Goal: Find specific page/section: Find specific page/section

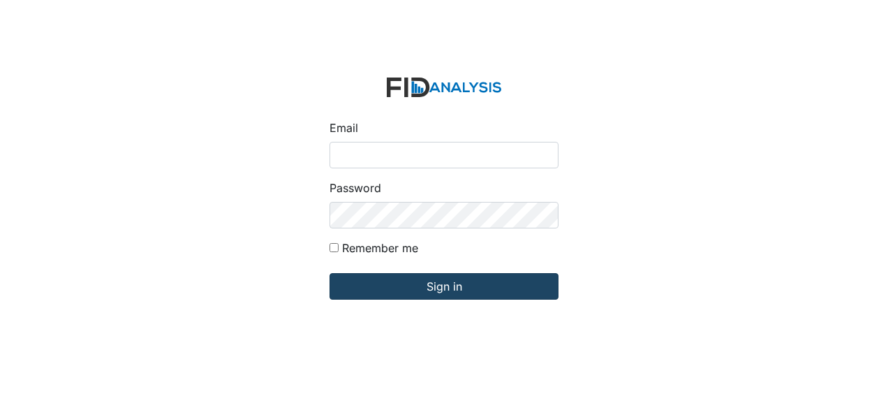
type input "Jbryant@lifeincorporated.com"
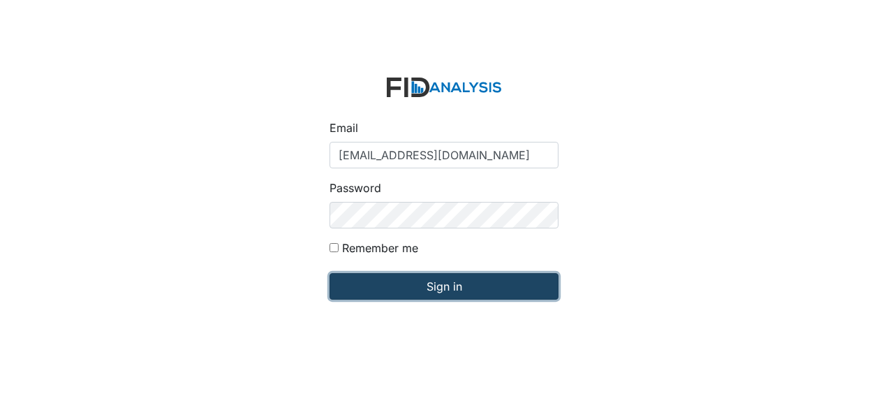
click at [388, 287] on input "Sign in" at bounding box center [443, 286] width 229 height 27
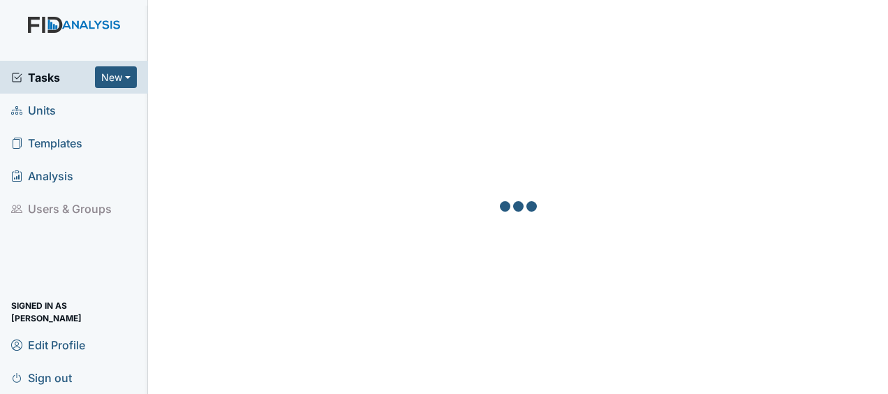
click at [52, 110] on span "Units" at bounding box center [33, 110] width 45 height 22
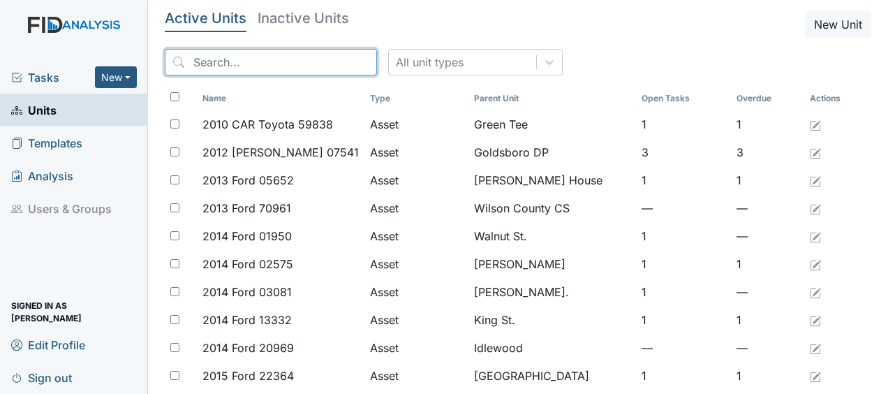
click at [244, 67] on input "search" at bounding box center [271, 62] width 212 height 27
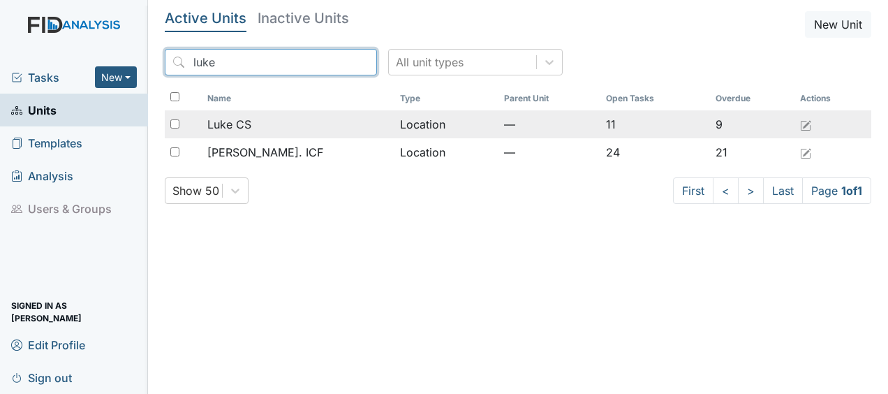
type input "luke"
click at [244, 127] on span "Luke CS" at bounding box center [229, 124] width 44 height 17
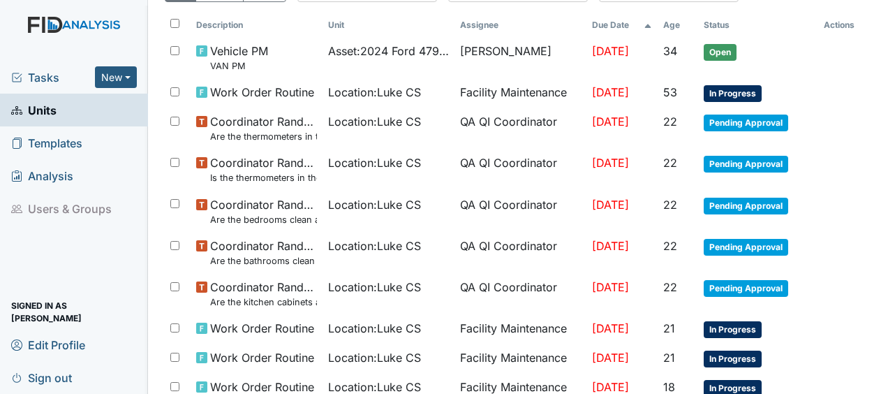
scroll to position [137, 0]
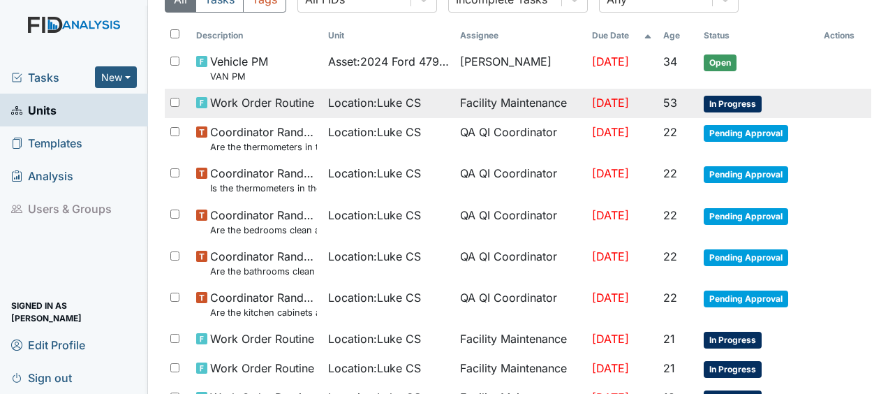
click at [328, 107] on span "Location : Luke CS" at bounding box center [374, 102] width 93 height 17
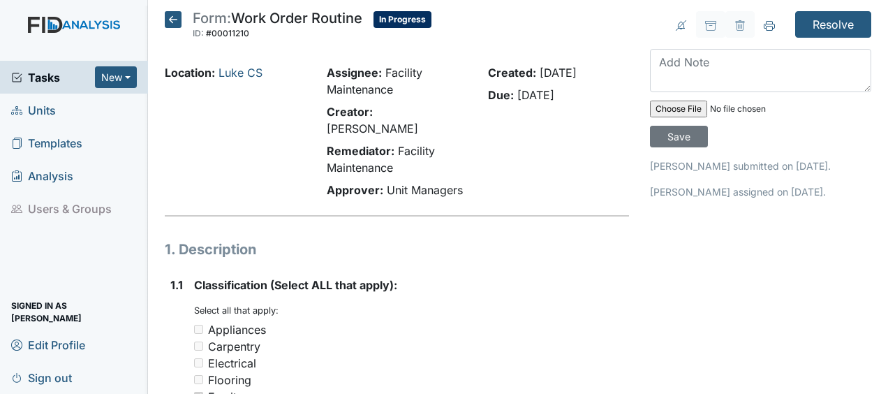
click at [172, 23] on icon at bounding box center [173, 19] width 17 height 17
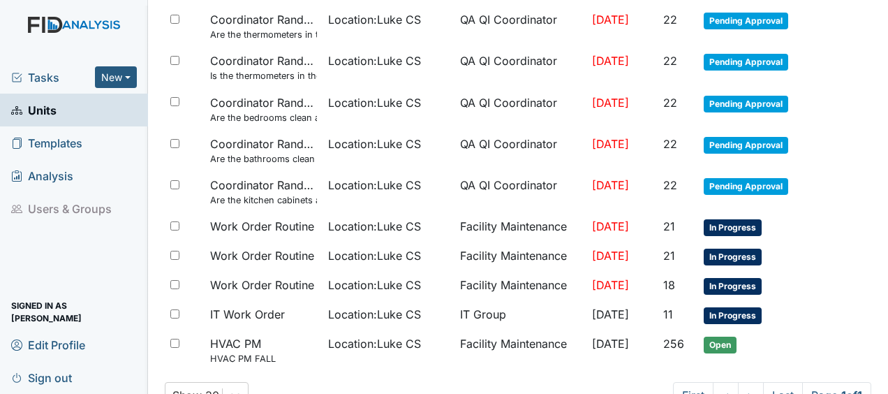
scroll to position [250, 0]
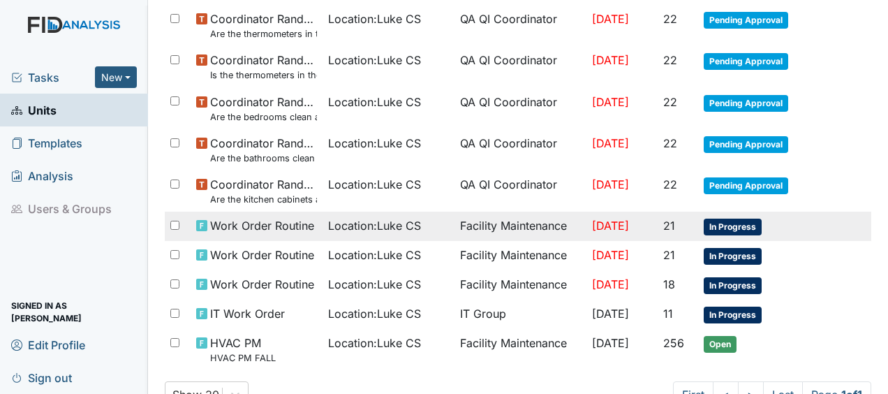
click at [301, 223] on span "Work Order Routine" at bounding box center [262, 225] width 104 height 17
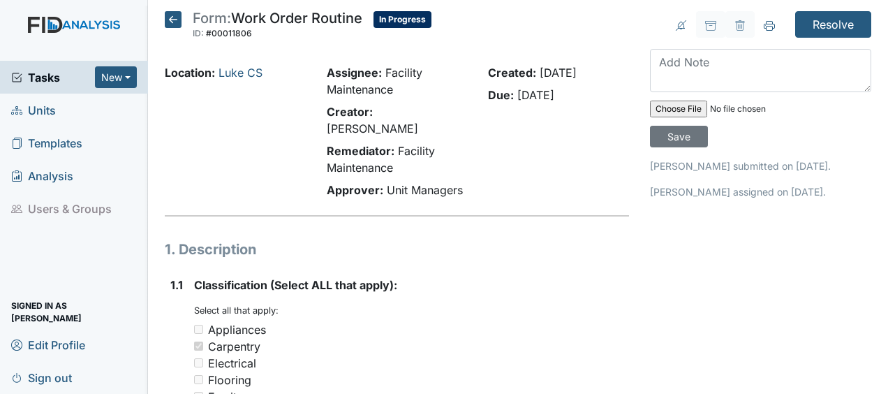
click at [174, 20] on icon at bounding box center [173, 19] width 17 height 17
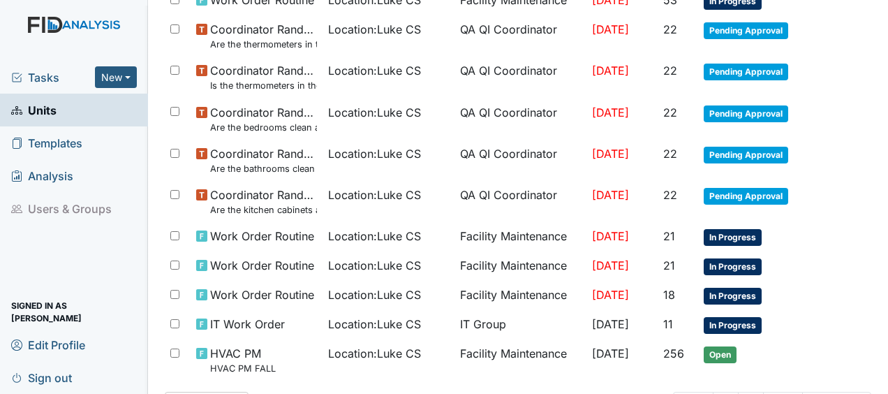
scroll to position [239, 0]
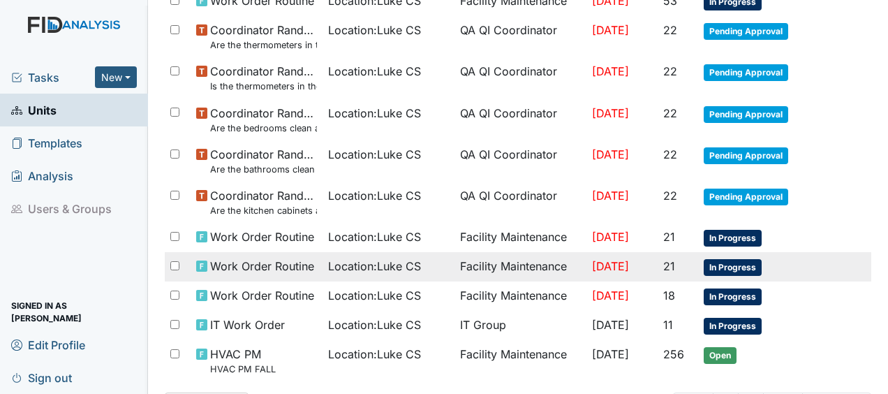
click at [243, 272] on span "Work Order Routine" at bounding box center [262, 265] width 104 height 17
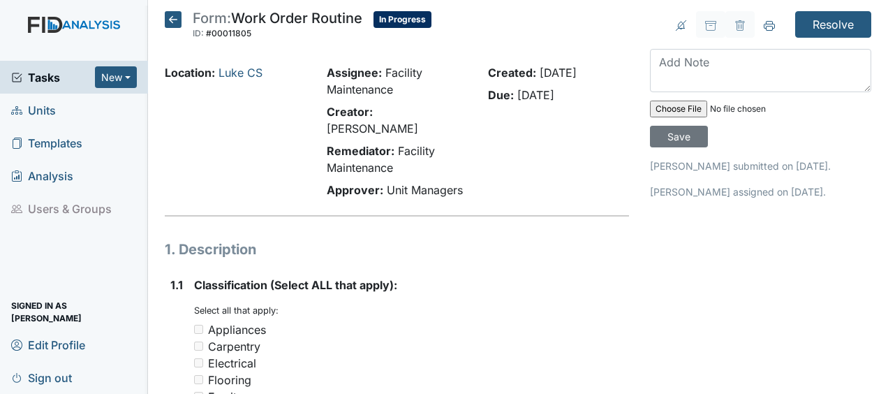
click at [176, 21] on icon at bounding box center [173, 19] width 17 height 17
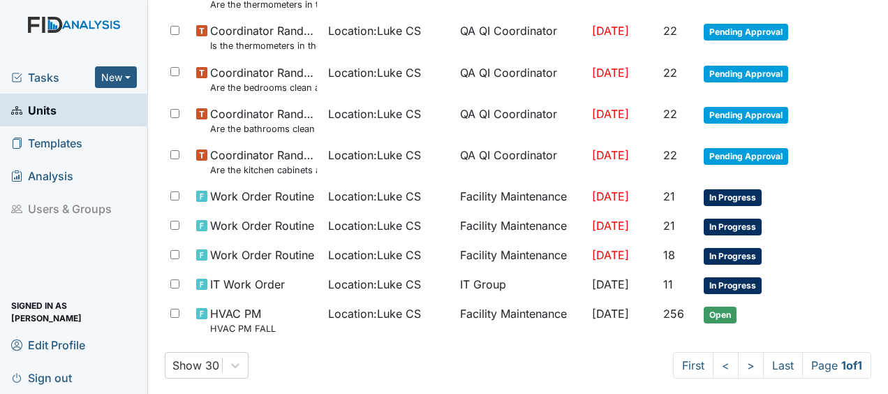
scroll to position [294, 0]
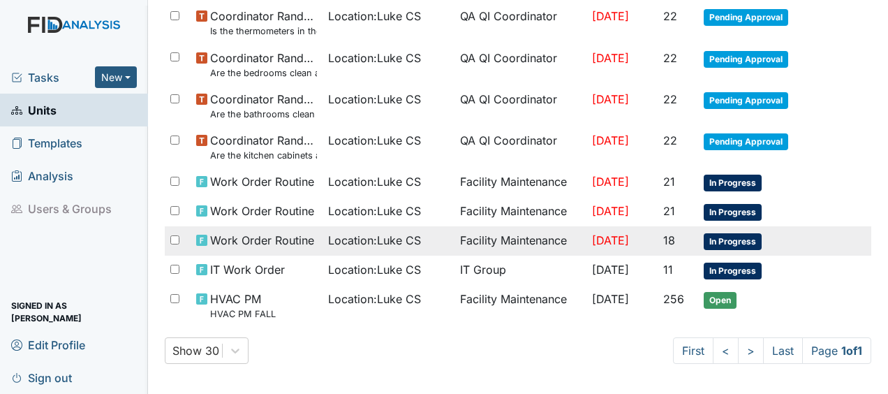
click at [226, 245] on span "Work Order Routine" at bounding box center [262, 240] width 104 height 17
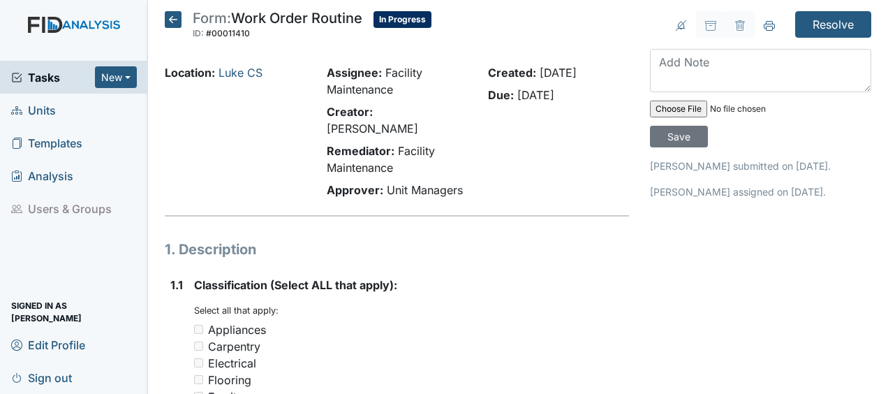
click at [175, 22] on icon at bounding box center [173, 19] width 17 height 17
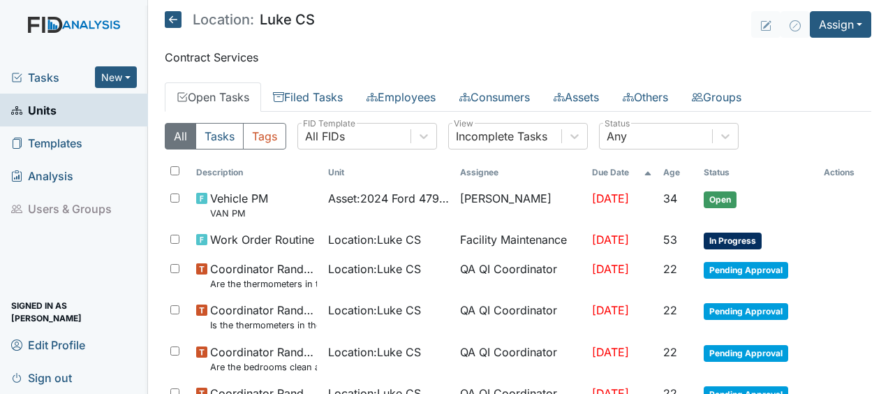
click at [336, 63] on p "Contract Services" at bounding box center [518, 57] width 706 height 17
click at [178, 20] on icon at bounding box center [173, 19] width 17 height 17
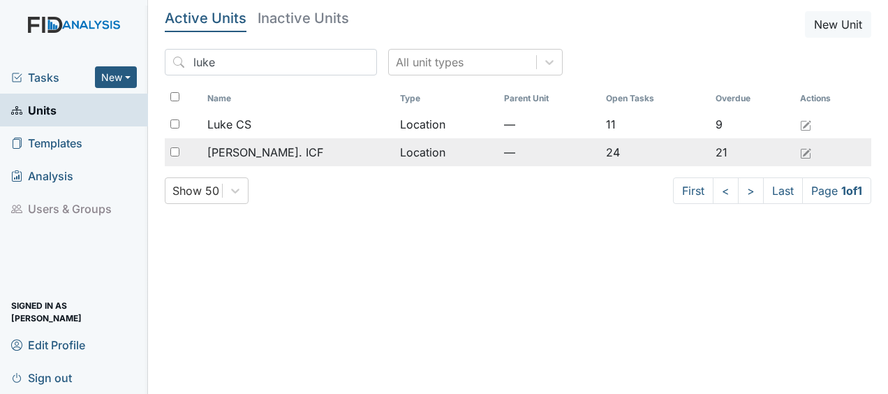
click at [394, 156] on td "Location" at bounding box center [446, 152] width 104 height 28
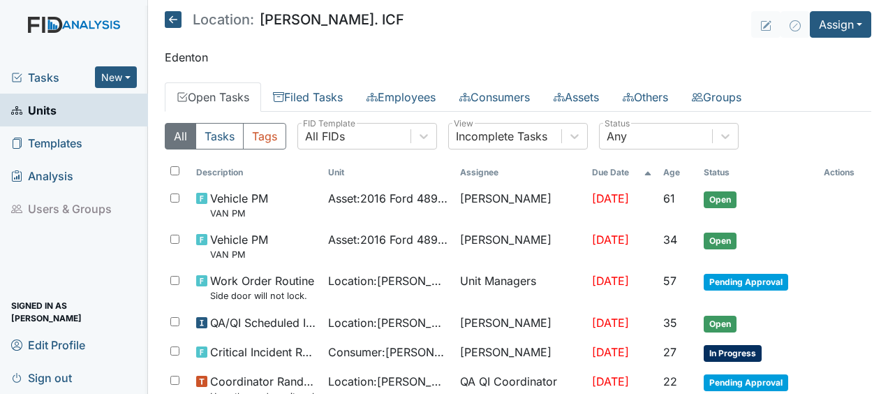
click at [175, 16] on icon at bounding box center [173, 19] width 17 height 17
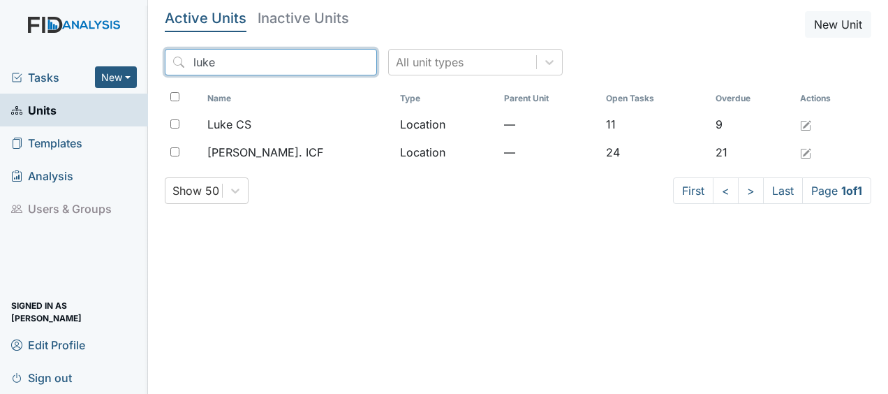
click at [334, 63] on input "luke" at bounding box center [271, 62] width 212 height 27
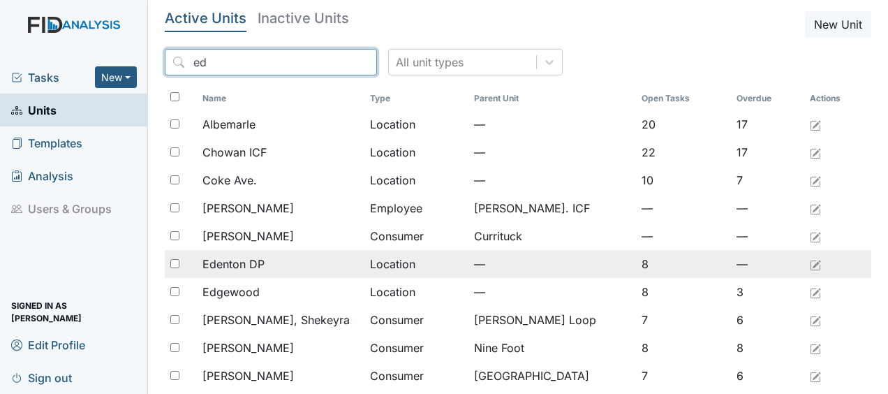
type input "ed"
click at [258, 264] on span "Edenton DP" at bounding box center [233, 263] width 62 height 17
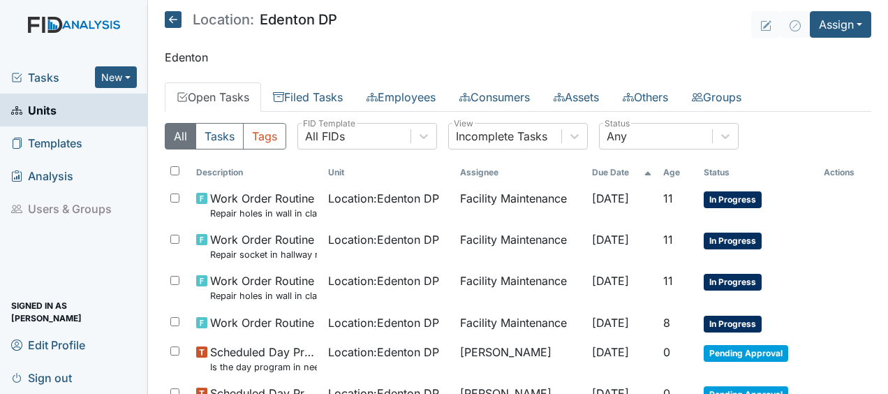
click at [173, 22] on icon at bounding box center [173, 19] width 17 height 17
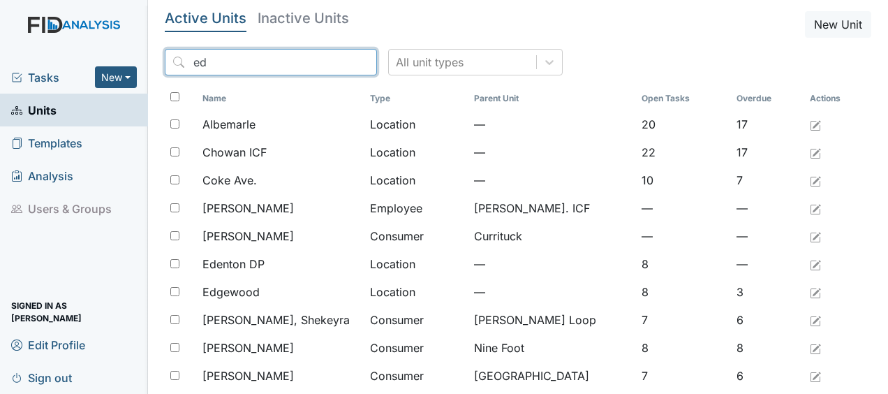
click at [331, 58] on input "ed" at bounding box center [271, 62] width 212 height 27
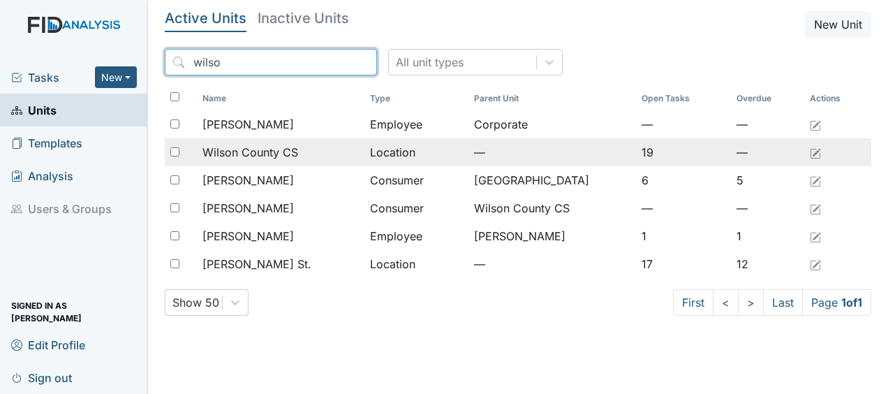
type input "wilso"
click at [366, 156] on td "Location" at bounding box center [416, 152] width 104 height 28
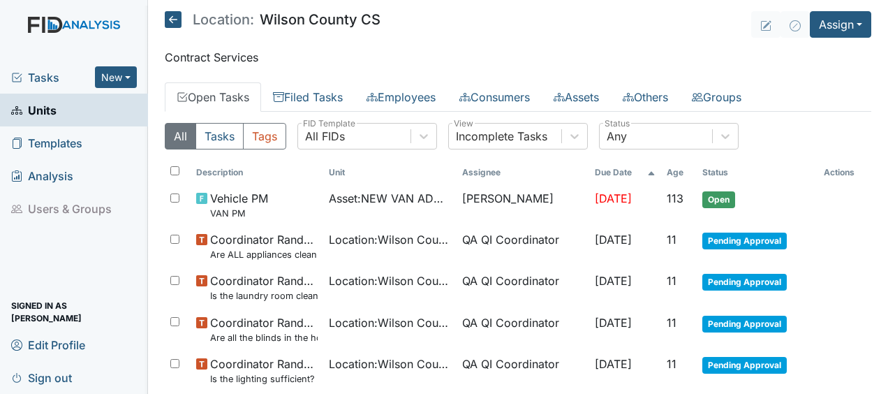
click at [636, 50] on p "Contract Services" at bounding box center [518, 57] width 706 height 17
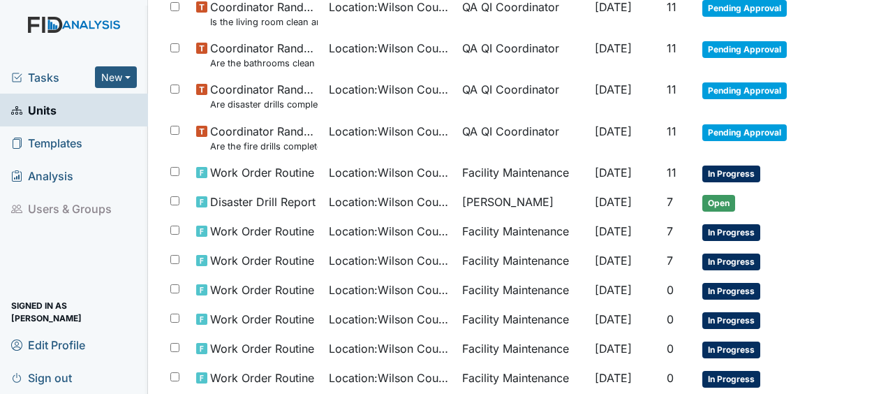
scroll to position [402, 0]
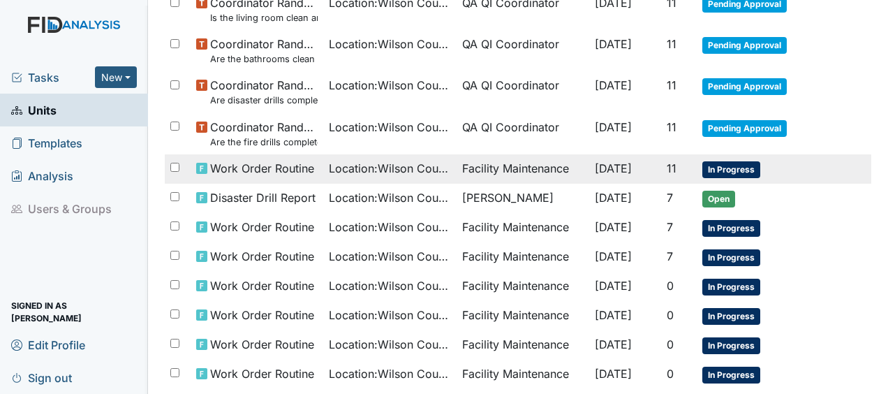
click at [595, 165] on span "[DATE]" at bounding box center [613, 168] width 37 height 14
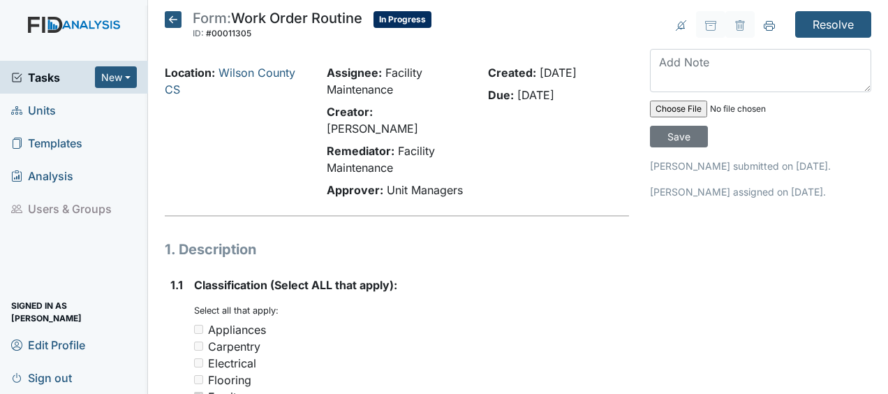
click at [174, 21] on icon at bounding box center [173, 19] width 17 height 17
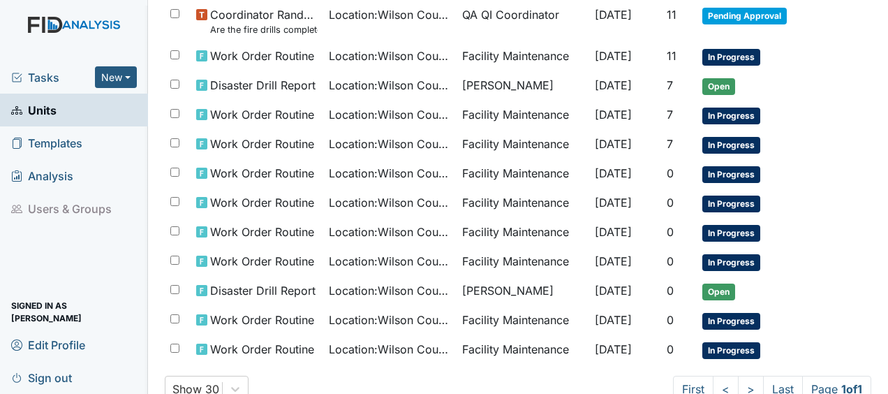
scroll to position [514, 0]
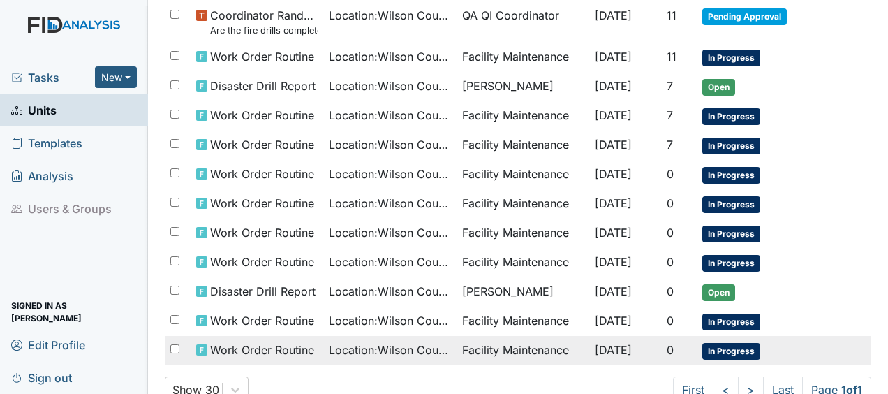
click at [595, 343] on span "[DATE]" at bounding box center [613, 350] width 37 height 14
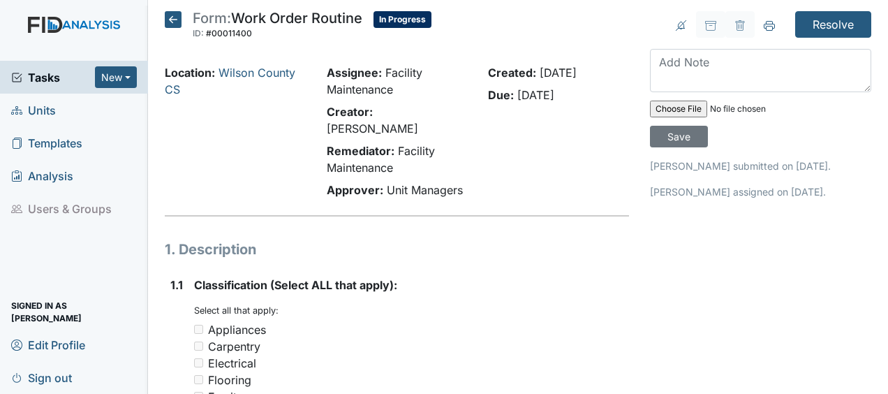
click at [175, 20] on icon at bounding box center [173, 19] width 17 height 17
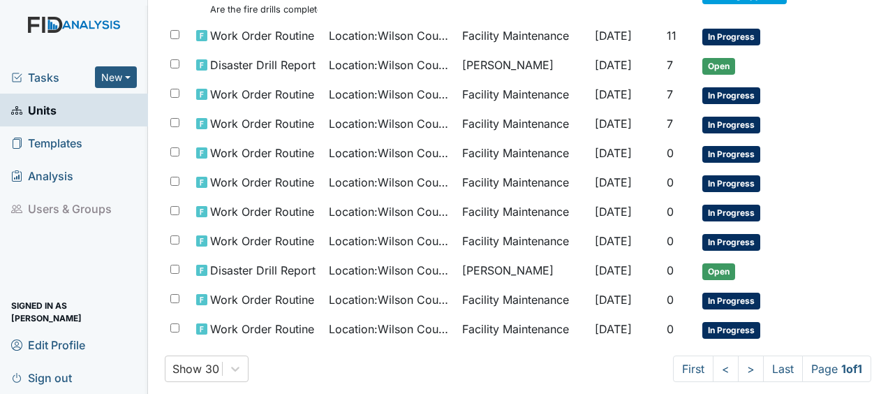
scroll to position [550, 0]
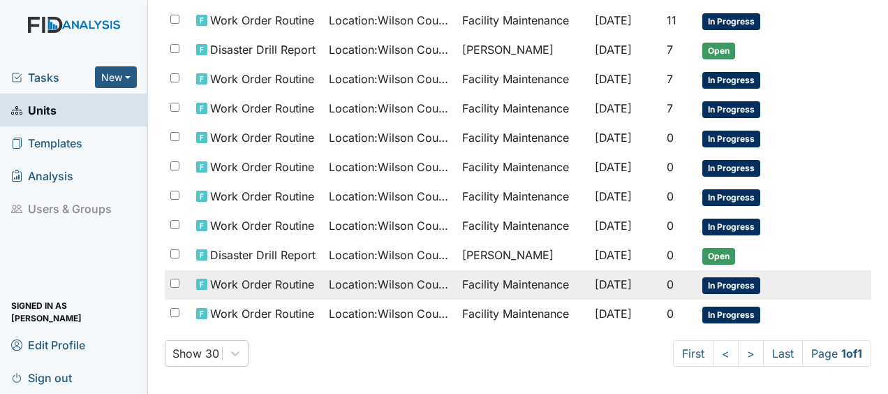
click at [329, 281] on span "Location : [GEOGRAPHIC_DATA]" at bounding box center [389, 284] width 121 height 17
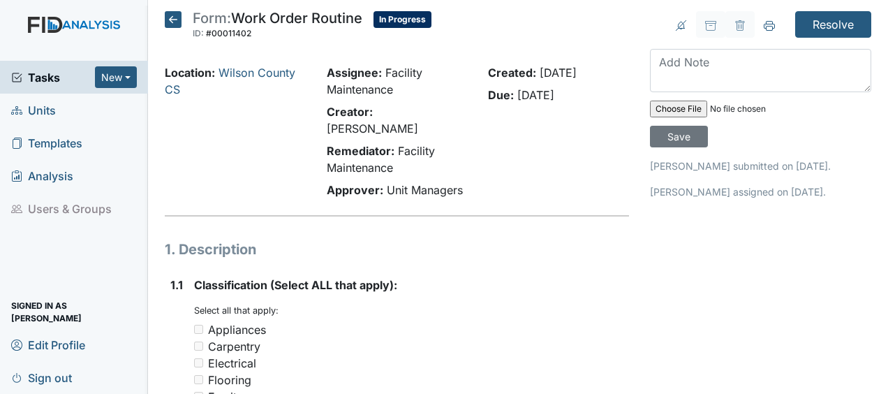
click at [282, 158] on div "Location: [GEOGRAPHIC_DATA]" at bounding box center [235, 134] width 162 height 140
click at [174, 18] on icon at bounding box center [173, 19] width 17 height 17
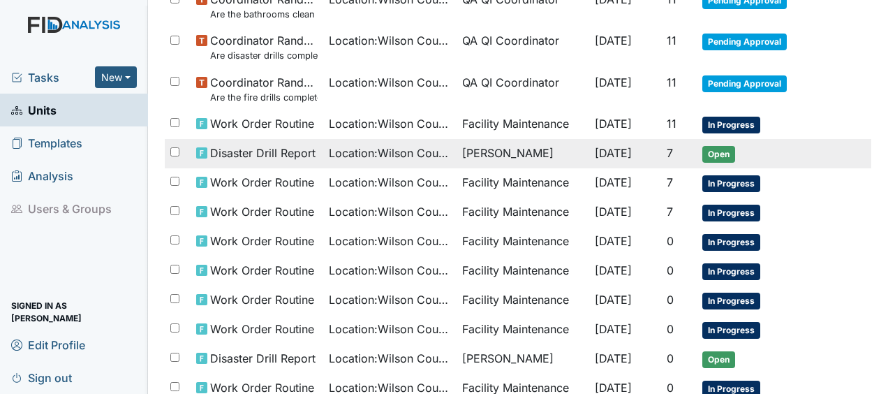
scroll to position [550, 0]
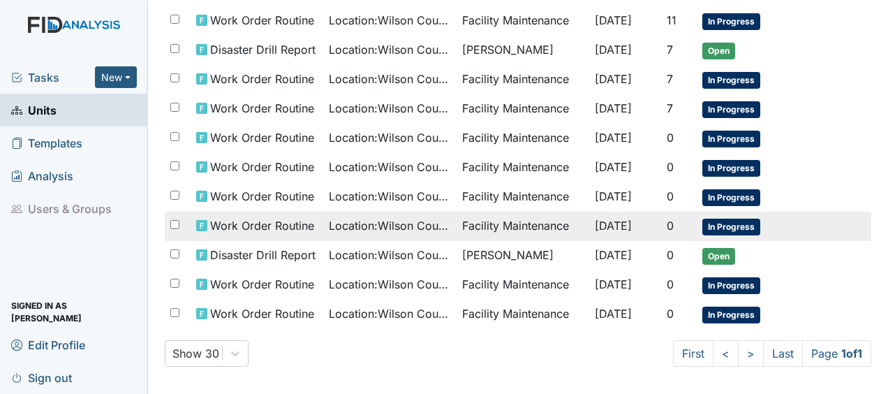
click at [260, 223] on span "Work Order Routine" at bounding box center [262, 225] width 104 height 17
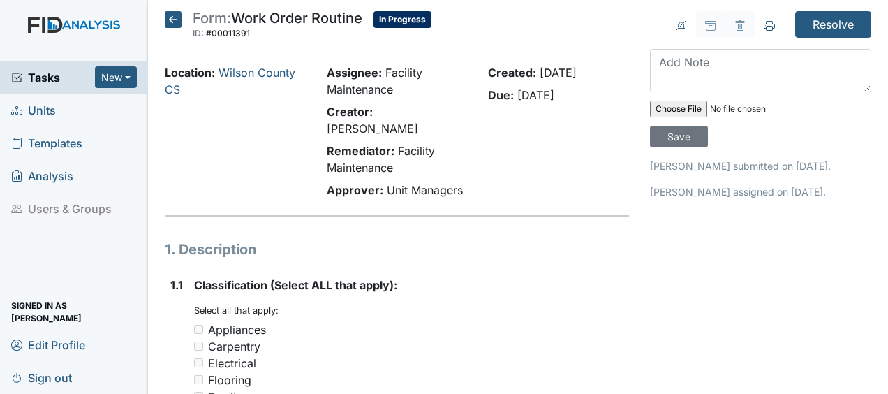
click at [174, 21] on icon at bounding box center [173, 19] width 17 height 17
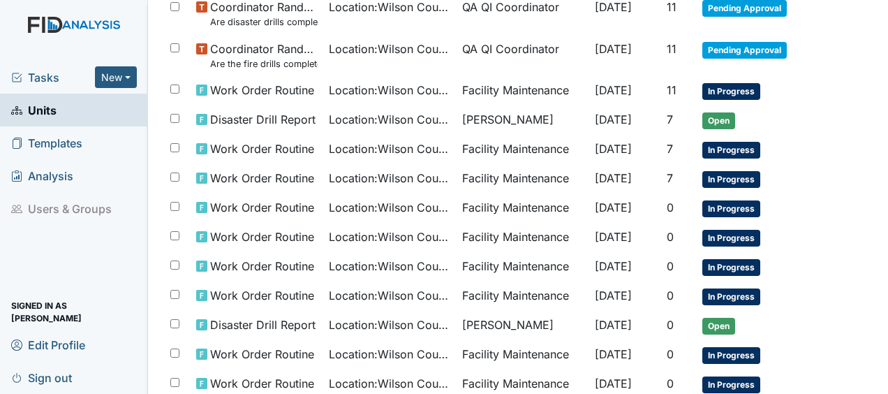
scroll to position [481, 0]
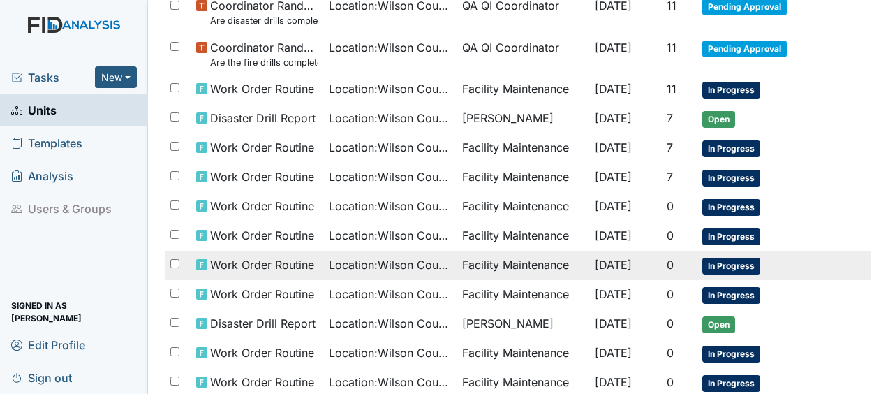
click at [267, 258] on span "Work Order Routine" at bounding box center [262, 264] width 104 height 17
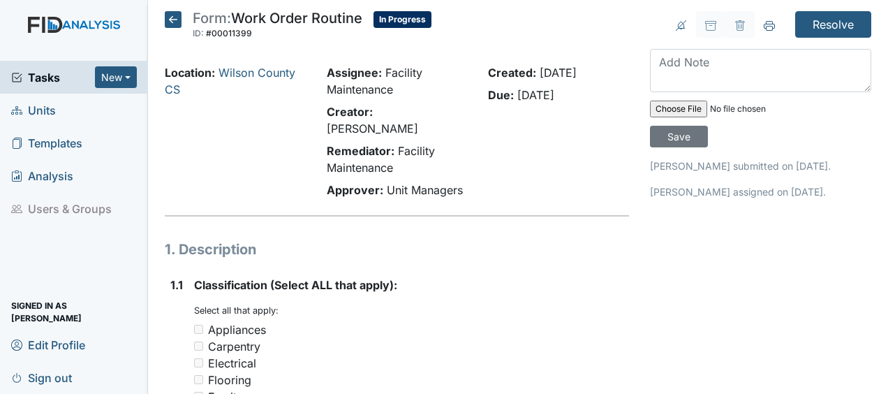
click at [176, 21] on icon at bounding box center [173, 19] width 17 height 17
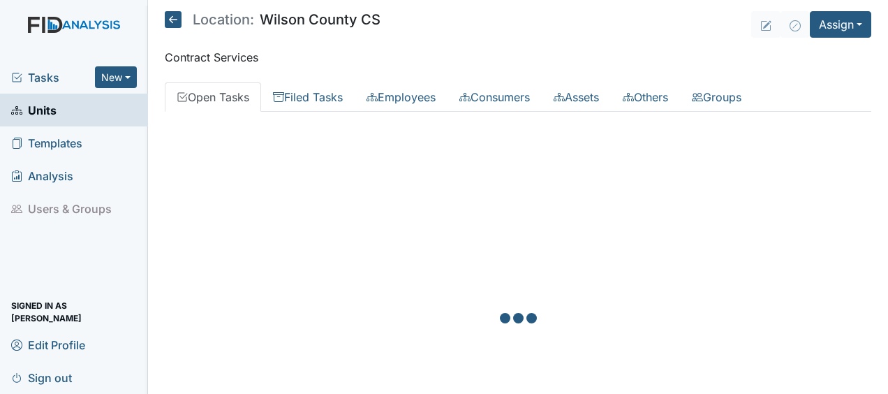
click at [176, 21] on icon at bounding box center [173, 19] width 17 height 17
